Goal: Task Accomplishment & Management: Use online tool/utility

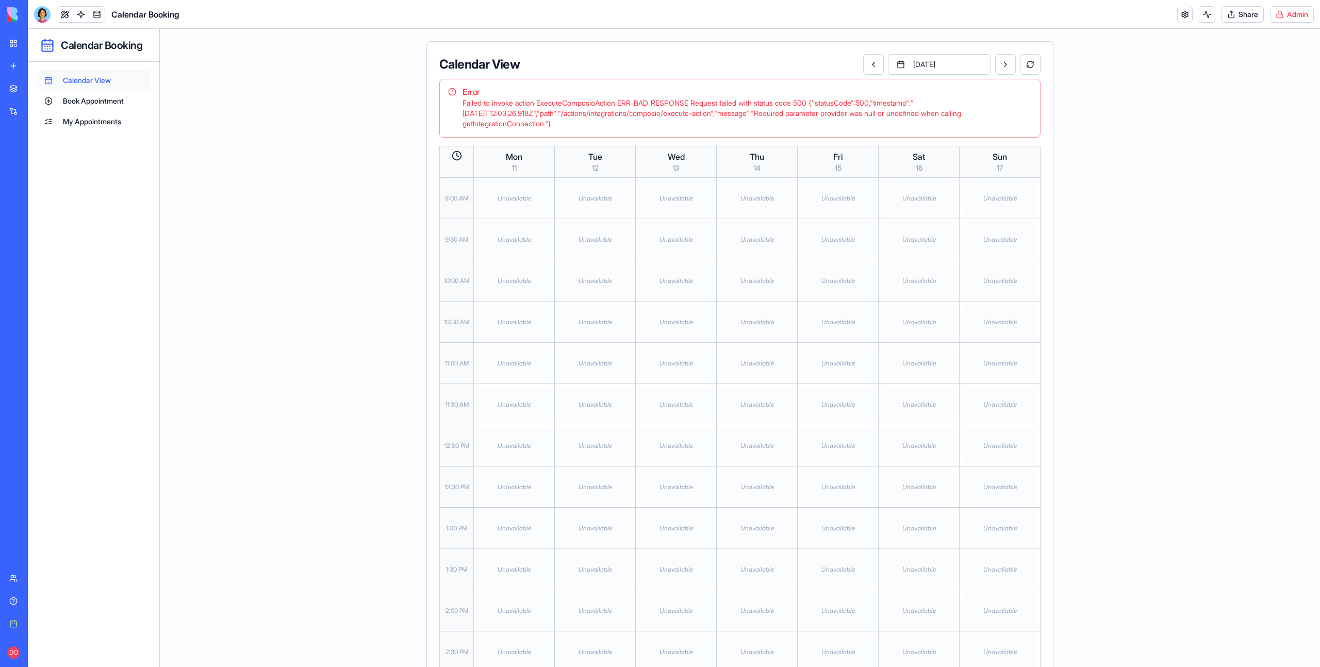
click at [1197, 108] on main "Calendar View August 2025 Error Failed to invoke action ExecuteComposioAction E…" at bounding box center [740, 446] width 1160 height 834
click at [1222, 136] on main "Calendar View August 2025 Error Failed to invoke action ExecuteComposioAction E…" at bounding box center [740, 446] width 1160 height 834
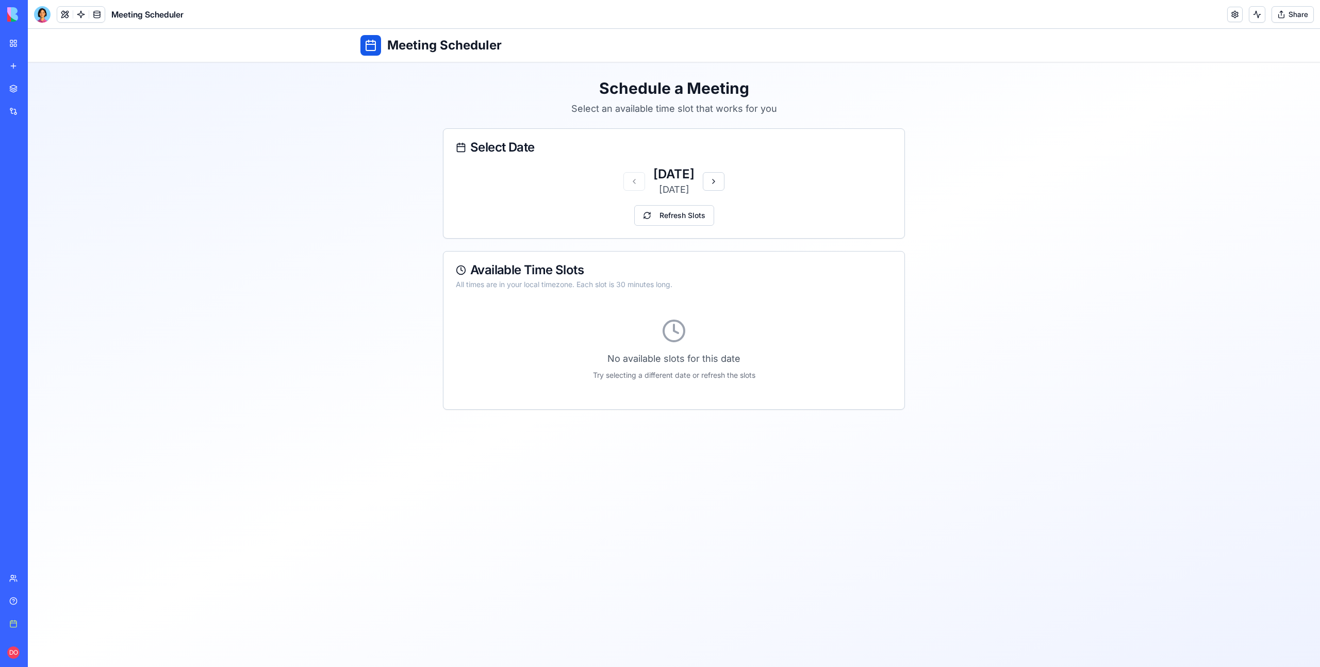
click at [1066, 19] on header "Meeting Scheduler Share" at bounding box center [674, 14] width 1292 height 29
click at [1294, 10] on html "BETA My workspace New app Marketplace Integrations Recent LinkedIn Profile Insi…" at bounding box center [660, 333] width 1320 height 667
click at [1271, 77] on div "Compile app" at bounding box center [1264, 75] width 87 height 17
